Goal: Task Accomplishment & Management: Manage account settings

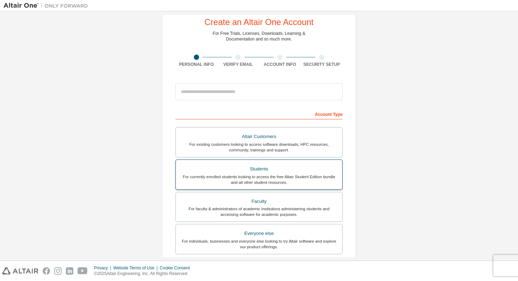
scroll to position [19, 0]
click at [306, 183] on div "For currently enrolled students looking to access the free Altair Student Editi…" at bounding box center [259, 178] width 158 height 11
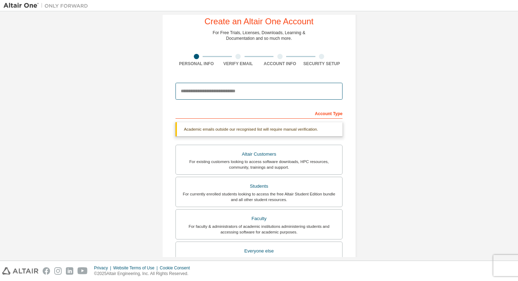
click at [262, 90] on input "email" at bounding box center [259, 91] width 167 height 17
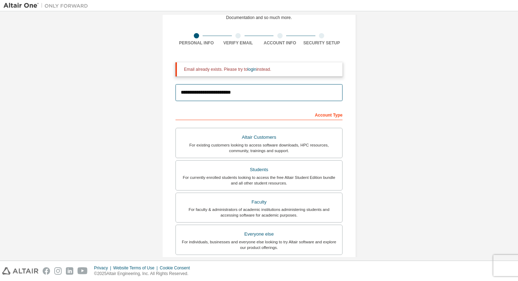
scroll to position [0, 0]
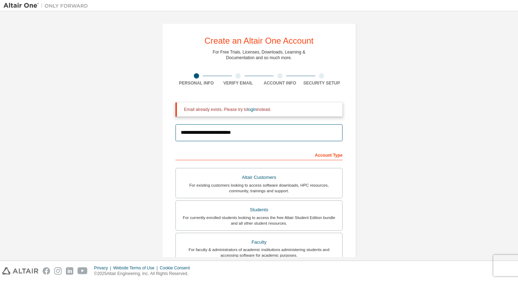
type input "**********"
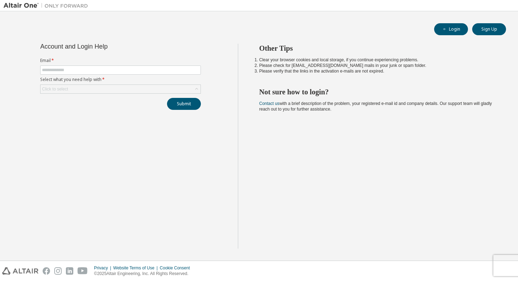
click at [223, 238] on div "Account and Login Help Email * Select what you need help with * Click to select…" at bounding box center [121, 146] width 234 height 205
click at [142, 67] on input "text" at bounding box center [120, 70] width 157 height 6
type input "**********"
click at [98, 86] on div "Click to select" at bounding box center [121, 89] width 160 height 8
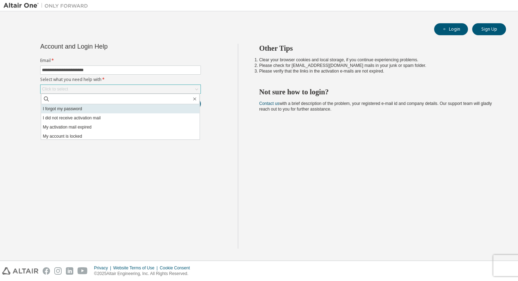
click at [87, 108] on li "I forgot my password" at bounding box center [120, 108] width 159 height 9
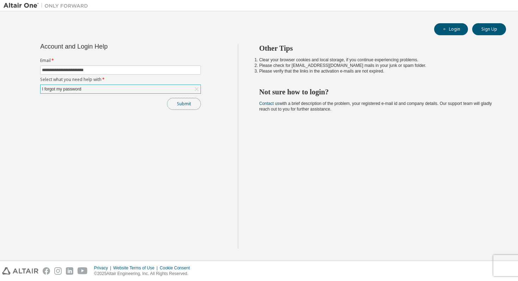
click at [192, 99] on button "Submit" at bounding box center [184, 104] width 34 height 12
